Goal: Find specific page/section: Find specific page/section

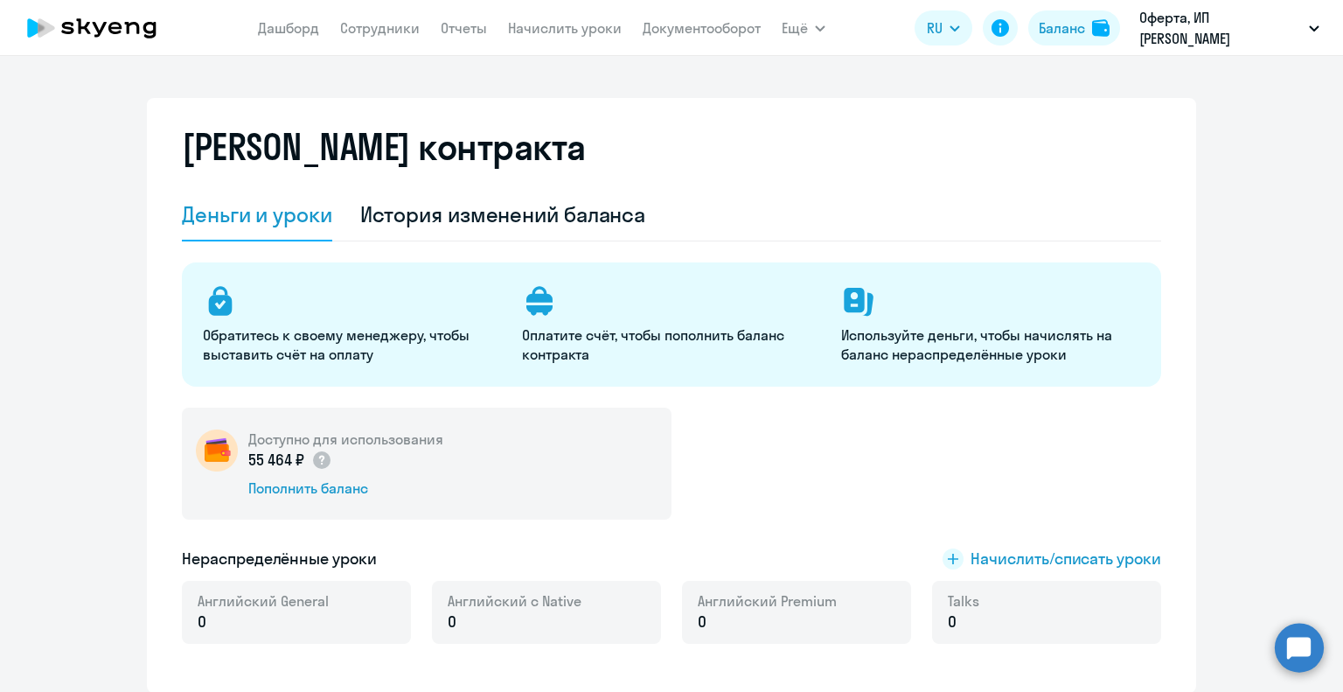
select select "english_adult_not_native_speaker"
click at [363, 28] on link "Сотрудники" at bounding box center [380, 27] width 80 height 17
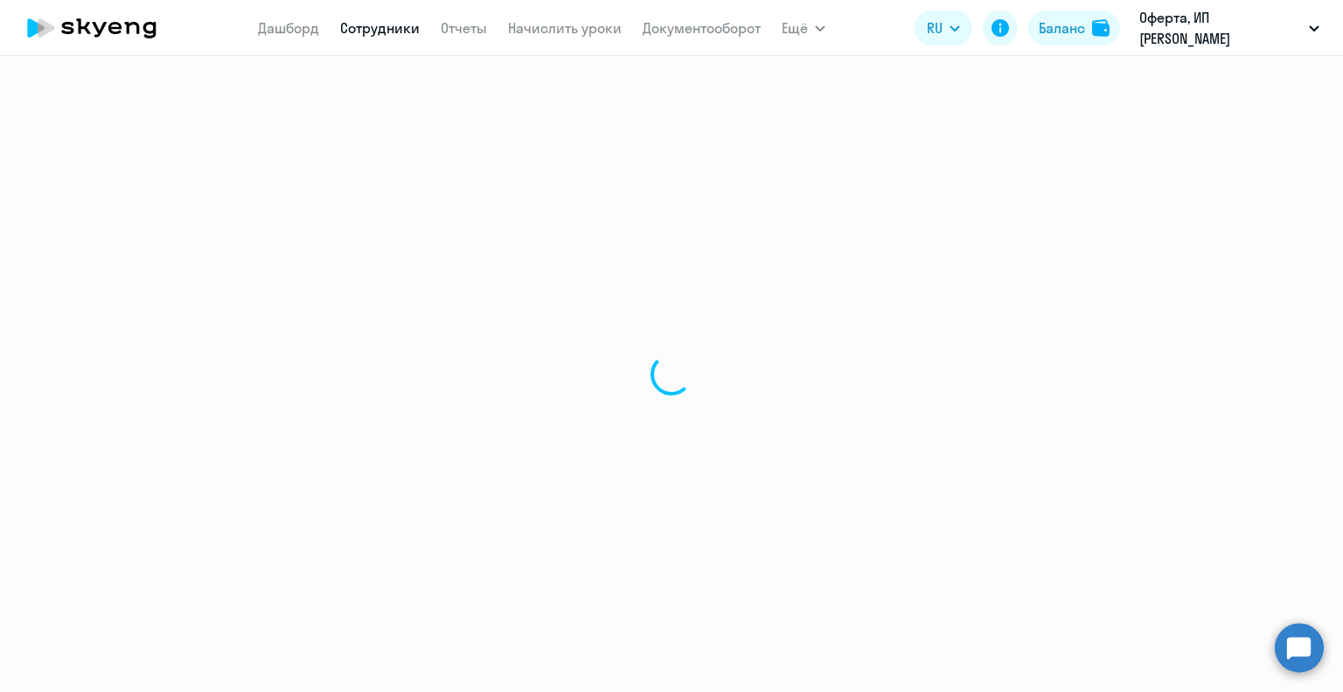
select select "30"
